Goal: Task Accomplishment & Management: Manage account settings

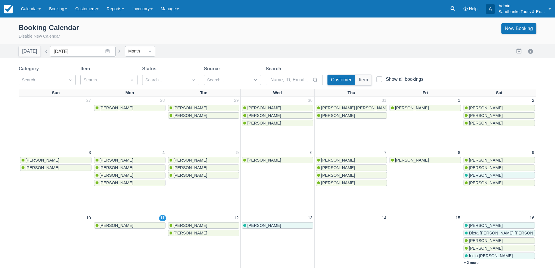
scroll to position [87, 0]
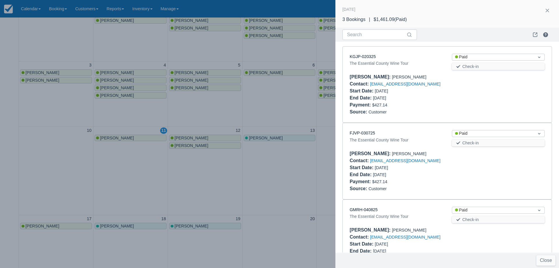
click at [296, 110] on div at bounding box center [279, 134] width 559 height 268
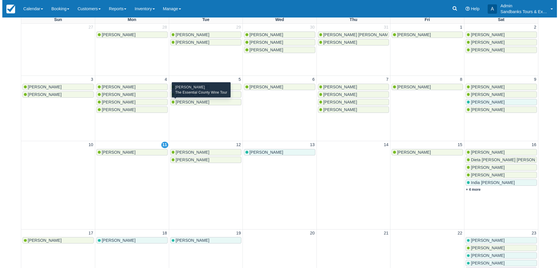
scroll to position [87, 0]
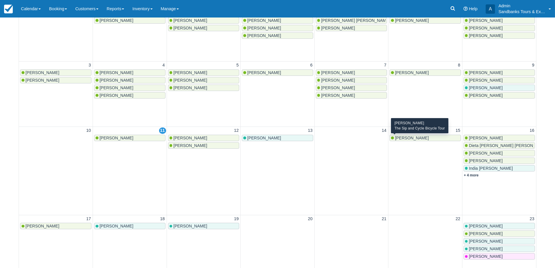
click at [411, 138] on span "Valérie poirier" at bounding box center [412, 137] width 34 height 5
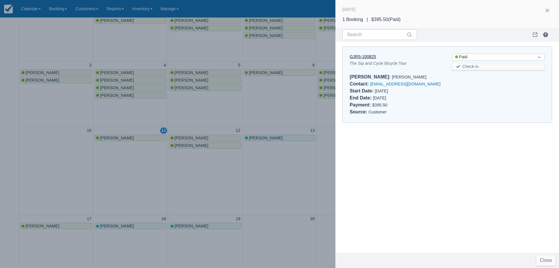
click at [357, 55] on link "GJRS-100825" at bounding box center [363, 56] width 26 height 5
drag, startPoint x: 156, startPoint y: 118, endPoint x: 180, endPoint y: 127, distance: 26.1
click at [156, 118] on div at bounding box center [279, 134] width 559 height 268
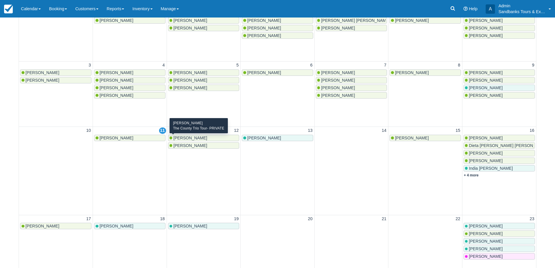
click at [190, 139] on span "[PERSON_NAME]" at bounding box center [190, 137] width 34 height 5
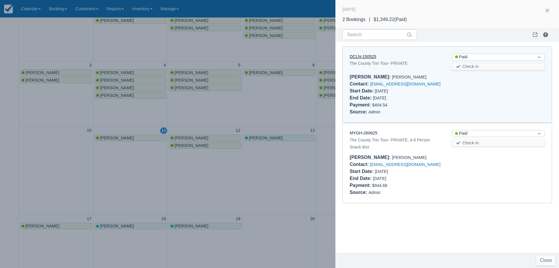
click at [360, 57] on link "DCLN-150525" at bounding box center [363, 56] width 26 height 5
click at [188, 100] on div at bounding box center [279, 134] width 559 height 268
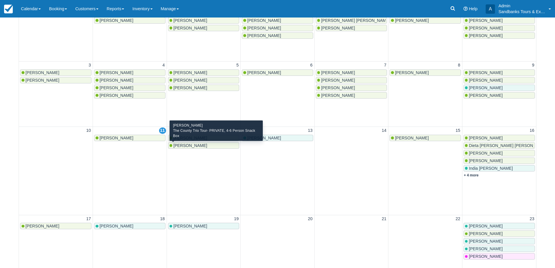
click at [190, 144] on span "[PERSON_NAME]" at bounding box center [190, 145] width 34 height 5
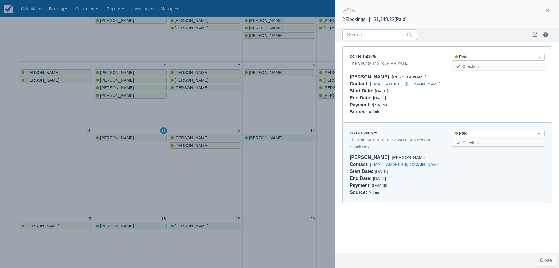
click at [360, 135] on link "MYGH-260625" at bounding box center [364, 132] width 28 height 5
click at [102, 160] on div at bounding box center [279, 134] width 559 height 268
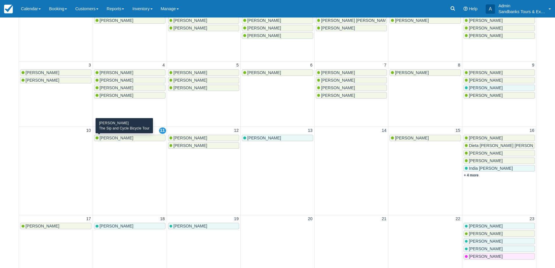
click at [118, 139] on span "Ferdinand Krauss" at bounding box center [117, 137] width 34 height 5
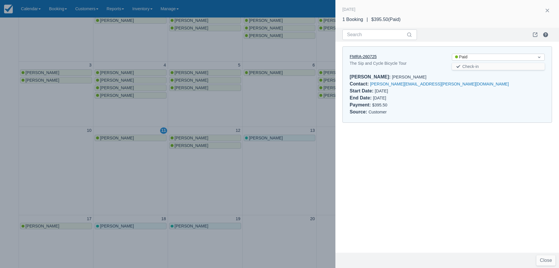
click at [364, 59] on link "FMRA-260725" at bounding box center [363, 56] width 27 height 5
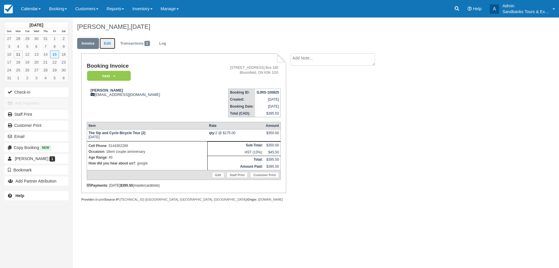
click at [108, 42] on link "Edit" at bounding box center [108, 43] width 16 height 11
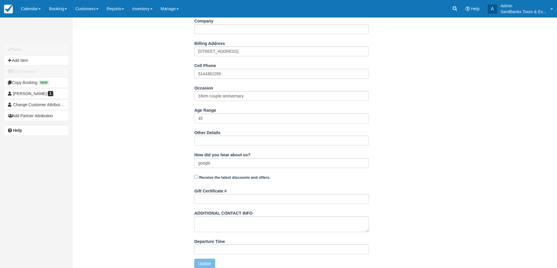
scroll to position [154, 0]
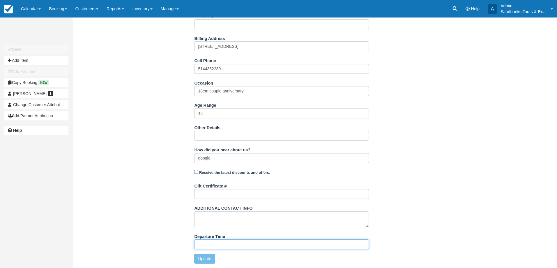
click at [213, 245] on input "Departure Time" at bounding box center [281, 244] width 175 height 10
type input "11:00am start time at 81 Cleminson"
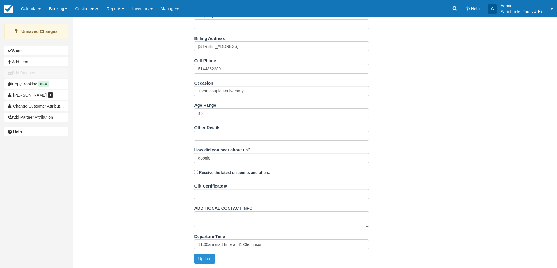
click at [213, 257] on button "Update" at bounding box center [204, 258] width 21 height 10
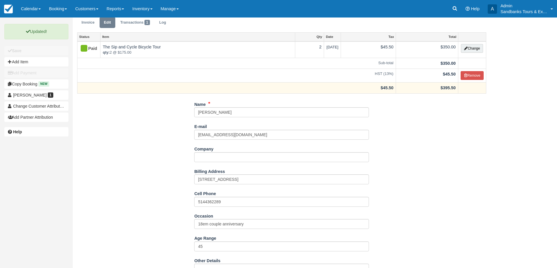
scroll to position [0, 0]
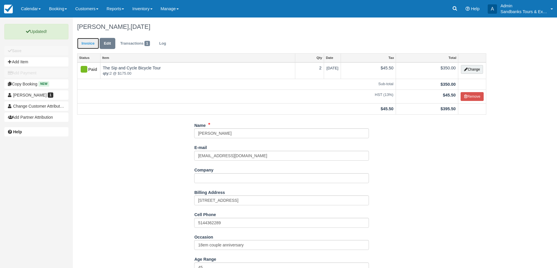
click at [86, 43] on link "Invoice" at bounding box center [88, 43] width 22 height 11
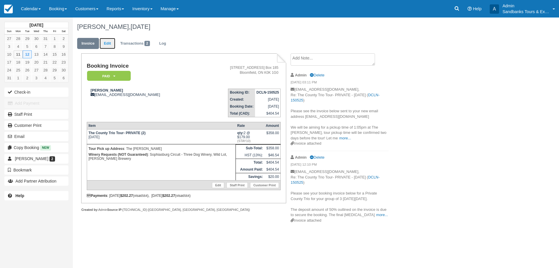
click at [103, 40] on link "Edit" at bounding box center [108, 43] width 16 height 11
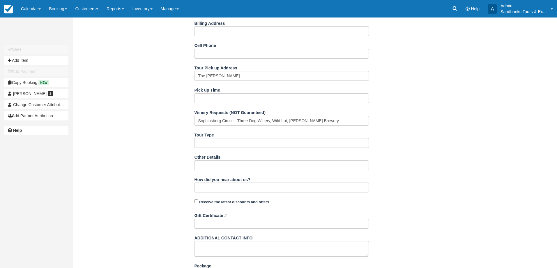
scroll to position [204, 0]
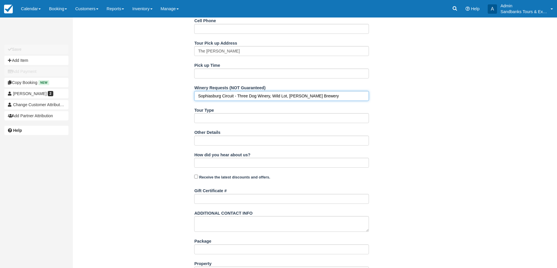
drag, startPoint x: 270, startPoint y: 95, endPoint x: 238, endPoint y: 93, distance: 31.5
click at [238, 93] on input "Sophiasburg Circuit - Three Dog Winery, Wild Lot, Parsons Brewery" at bounding box center [281, 96] width 175 height 10
type input "Sophiasburg Circuit - Sugarbush, Wild Lot, Parsons Brewery"
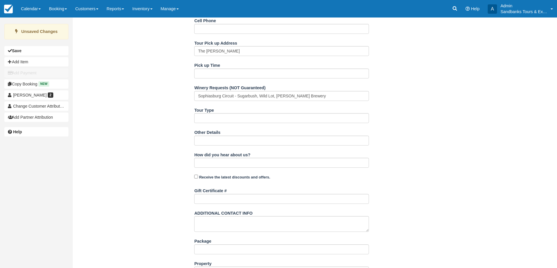
click at [449, 146] on div "Name Erin Morrison E-mail ecm5east@gmail.com Did you mean ? Company Billing Add…" at bounding box center [282, 111] width 418 height 368
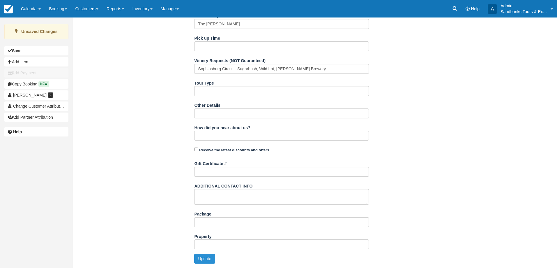
click at [214, 259] on button "Update" at bounding box center [204, 258] width 21 height 10
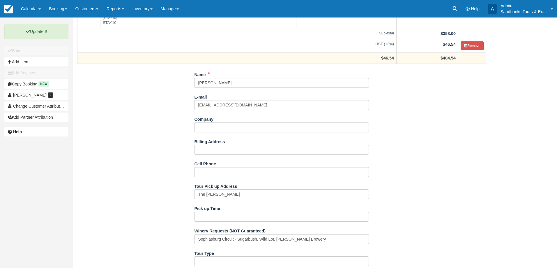
scroll to position [0, 0]
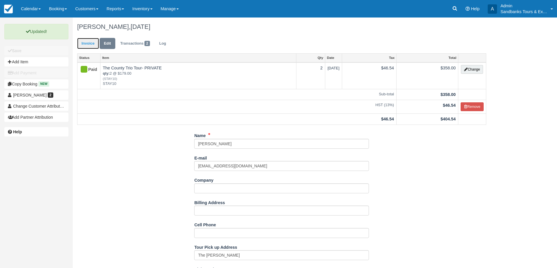
click at [85, 44] on link "Invoice" at bounding box center [88, 43] width 22 height 11
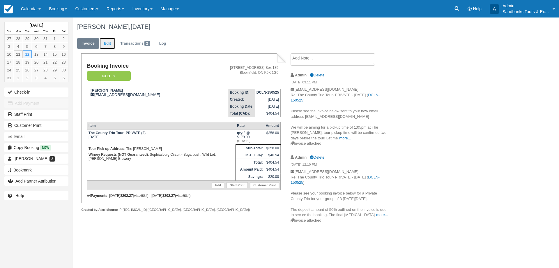
click at [107, 41] on link "Edit" at bounding box center [108, 43] width 16 height 11
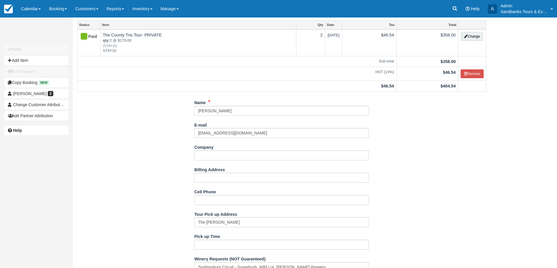
scroll to position [58, 0]
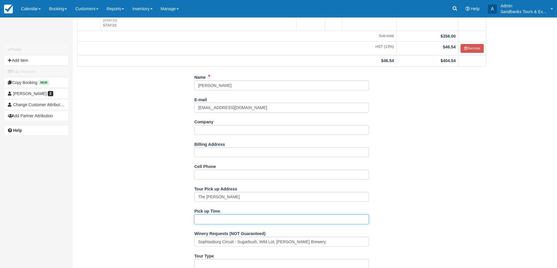
click at [211, 220] on input "Pick up Time" at bounding box center [281, 219] width 175 height 10
type input "1:15pm"
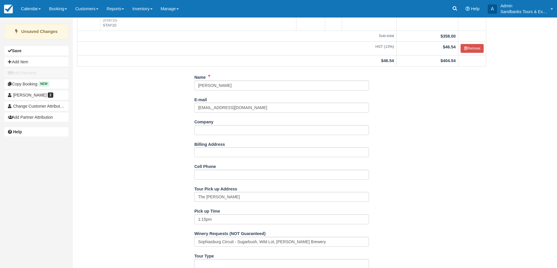
click at [150, 199] on div "Name [PERSON_NAME] E-mail [EMAIL_ADDRESS][DOMAIN_NAME] Did you mean ? Company B…" at bounding box center [282, 256] width 418 height 368
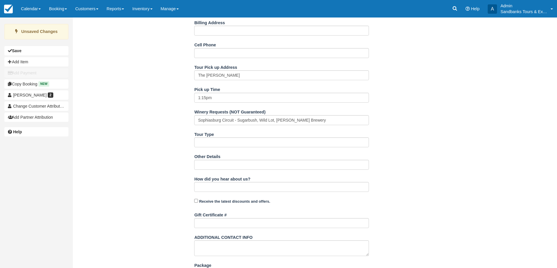
scroll to position [231, 0]
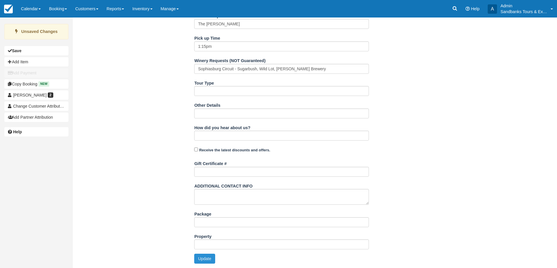
click at [204, 261] on button "Update" at bounding box center [204, 258] width 21 height 10
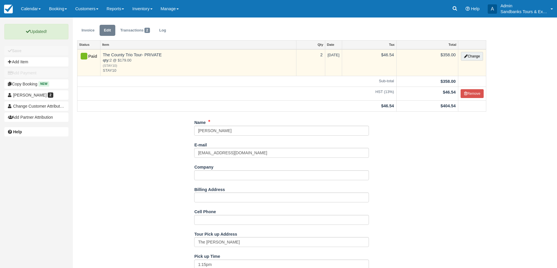
scroll to position [0, 0]
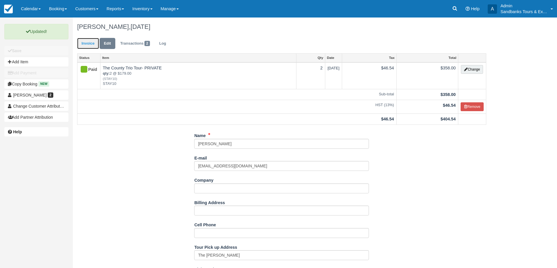
click at [88, 44] on link "Invoice" at bounding box center [88, 43] width 22 height 11
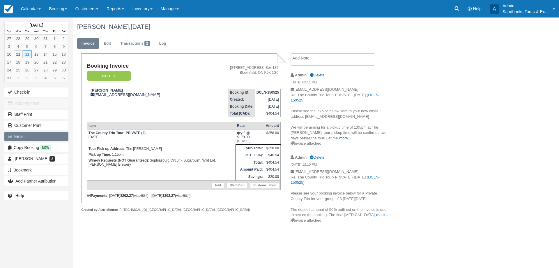
click at [30, 134] on button "Email" at bounding box center [36, 136] width 64 height 9
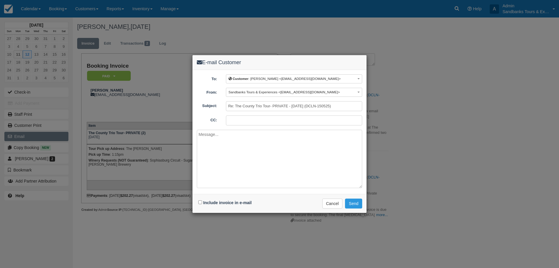
type textarea ";"
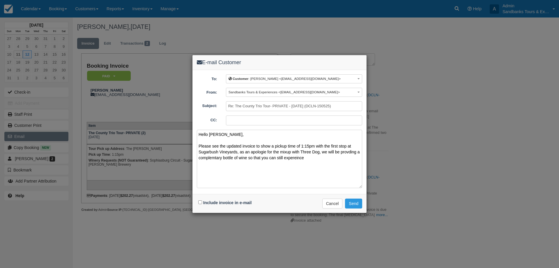
paste textarea "ie"
drag, startPoint x: 215, startPoint y: 158, endPoint x: 214, endPoint y: 164, distance: 5.7
click at [213, 168] on textarea "Hello Erin, Please see the updated invoice to show a pickup time of 1:15pm with…" at bounding box center [279, 159] width 165 height 58
click at [215, 158] on textarea "Hello Erin, Please see the updated invoice to show a pickup time of 1:15pm with…" at bounding box center [279, 159] width 165 height 58
click at [255, 158] on textarea "Hello Erin, Please see the updated invoice to show a pickup time of 1:15pm with…" at bounding box center [279, 159] width 165 height 58
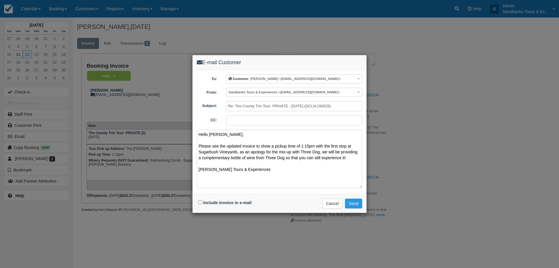
click at [352, 159] on textarea "Hello Erin, Please see the updated invoice to show a pickup time of 1:15pm with…" at bounding box center [279, 159] width 165 height 58
drag, startPoint x: 213, startPoint y: 163, endPoint x: 210, endPoint y: 164, distance: 3.5
type textarea "Hello Erin, Please see the updated invoice to show a pickup time of 1:15pm with…"
click at [199, 203] on input "Include invoice in e-mail" at bounding box center [200, 202] width 4 height 4
checkbox input "true"
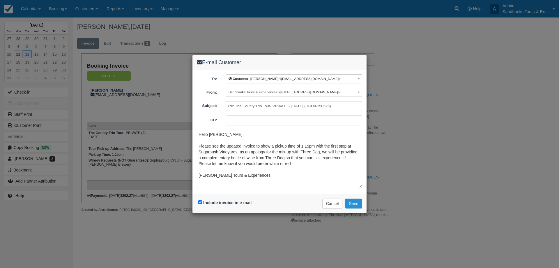
click at [358, 205] on button "Send" at bounding box center [353, 203] width 17 height 10
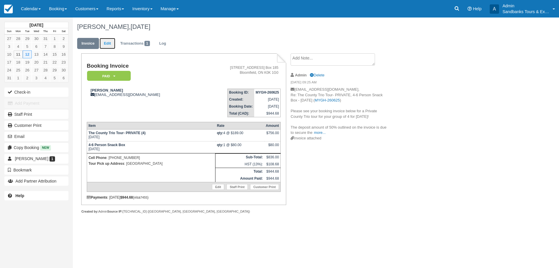
click at [112, 43] on link "Edit" at bounding box center [108, 43] width 16 height 11
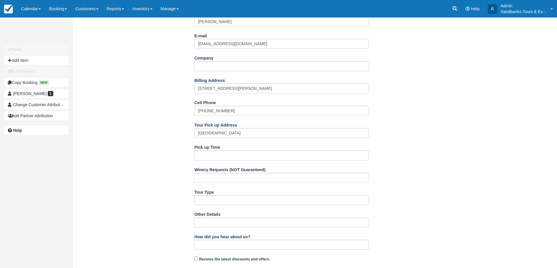
scroll to position [175, 0]
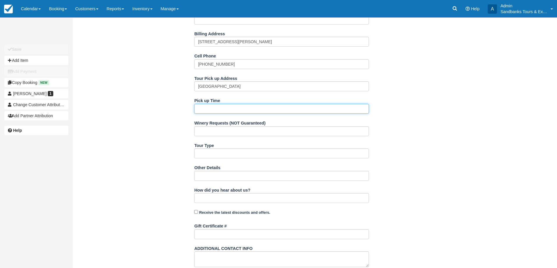
click at [205, 107] on input "Pick up Time" at bounding box center [281, 109] width 175 height 10
type input "12:50pm"
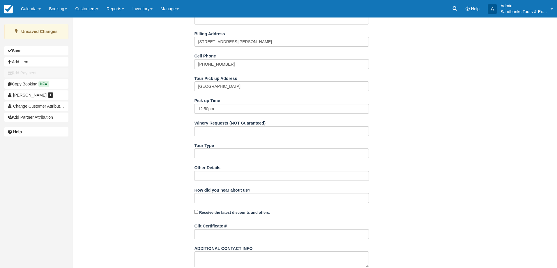
drag, startPoint x: 192, startPoint y: 116, endPoint x: 184, endPoint y: 124, distance: 11.4
click at [191, 116] on div "Name [PERSON_NAME] E-mail [EMAIL_ADDRESS][DOMAIN_NAME] Did you mean ? Company B…" at bounding box center [282, 146] width 418 height 368
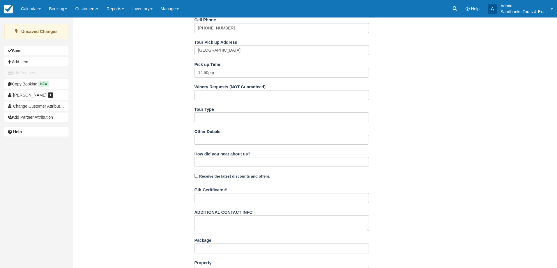
scroll to position [237, 0]
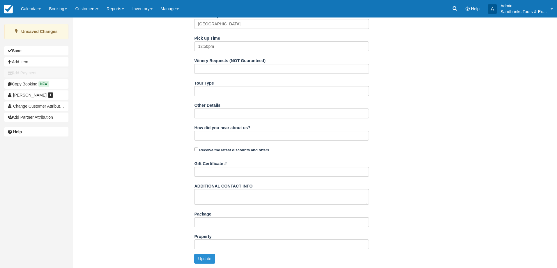
click at [202, 257] on button "Update" at bounding box center [204, 258] width 21 height 10
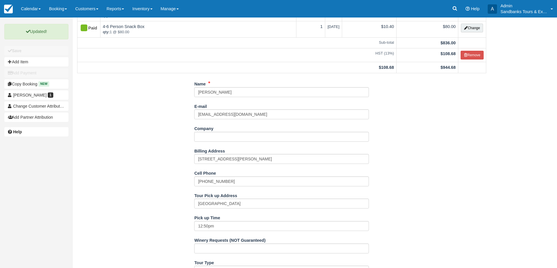
scroll to position [0, 0]
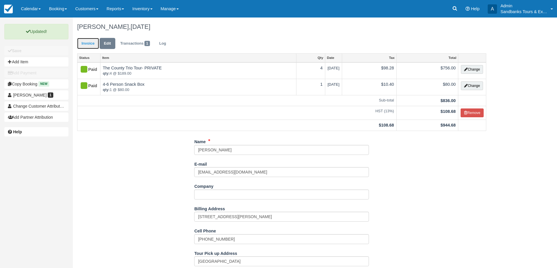
click at [92, 47] on link "Invoice" at bounding box center [88, 43] width 22 height 11
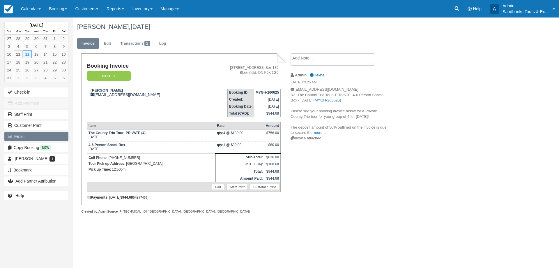
click at [33, 137] on button "Email" at bounding box center [36, 136] width 64 height 9
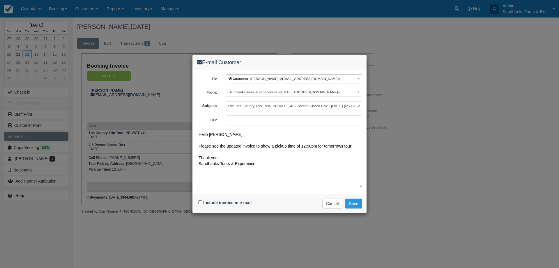
paste textarea "ie"
type textarea "Hello Jenna, Please see the updated invoice to show a pickup time of 12:50pm fo…"
click at [201, 203] on input "Include invoice in e-mail" at bounding box center [200, 202] width 4 height 4
checkbox input "true"
click at [357, 203] on button "Send" at bounding box center [353, 203] width 17 height 10
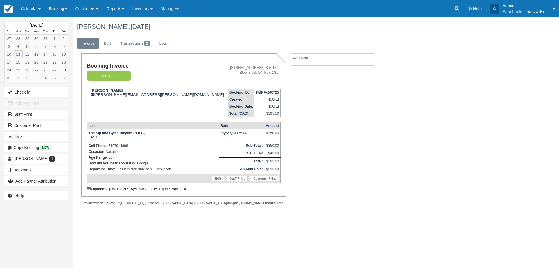
click at [341, 182] on div "Booking Invoice Paid   Pending Deposit Hold Deposit Waiting Cancelled BOOKED GI…" at bounding box center [233, 135] width 320 height 164
